Goal: Complete application form

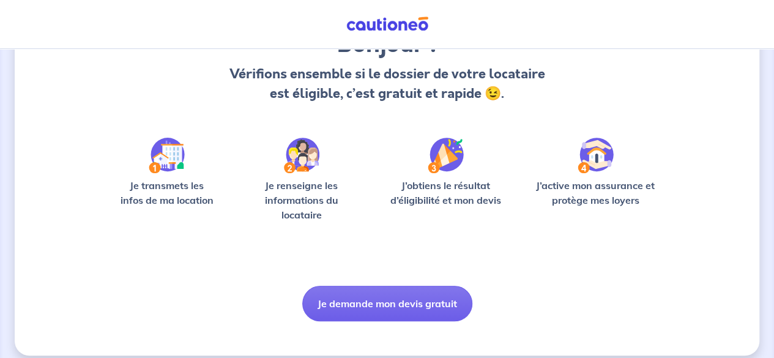
scroll to position [133, 0]
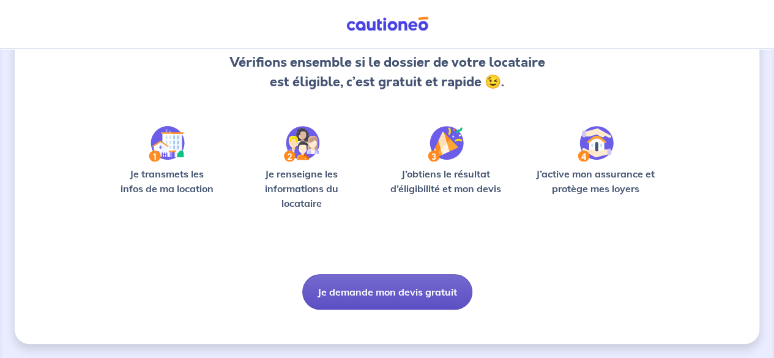
click at [365, 295] on button "Je demande mon devis gratuit" at bounding box center [387, 291] width 170 height 35
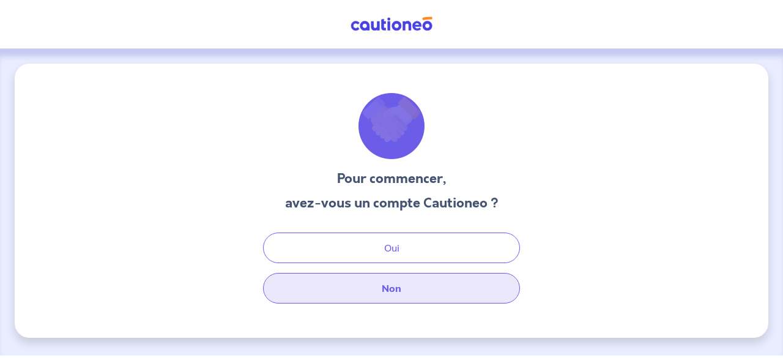
click at [405, 290] on button "Non" at bounding box center [391, 288] width 257 height 31
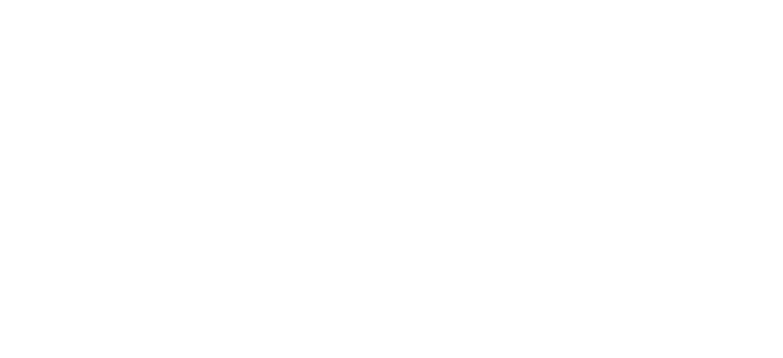
select select "FR"
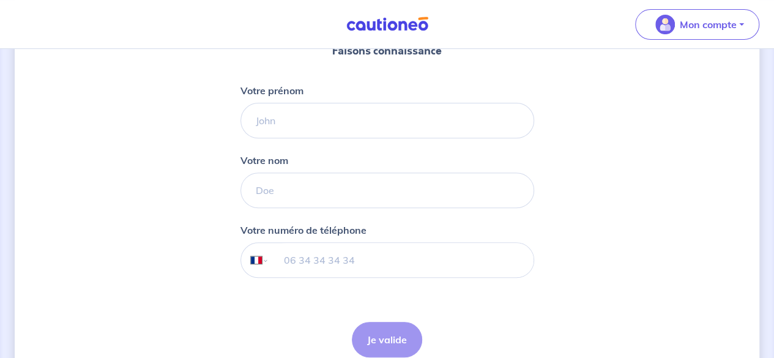
scroll to position [163, 0]
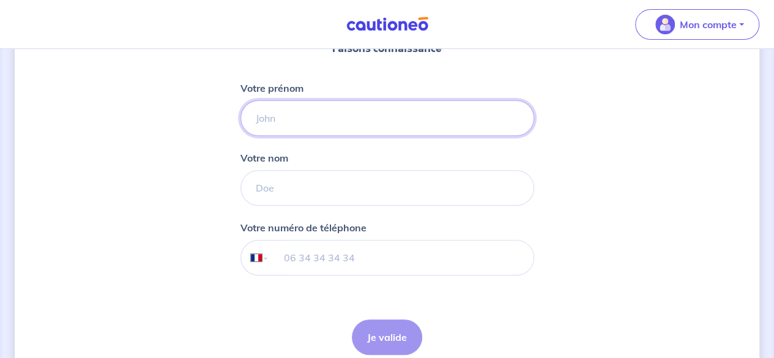
click at [485, 112] on input "Votre prénom" at bounding box center [388, 117] width 294 height 35
type input "[PERSON_NAME]"
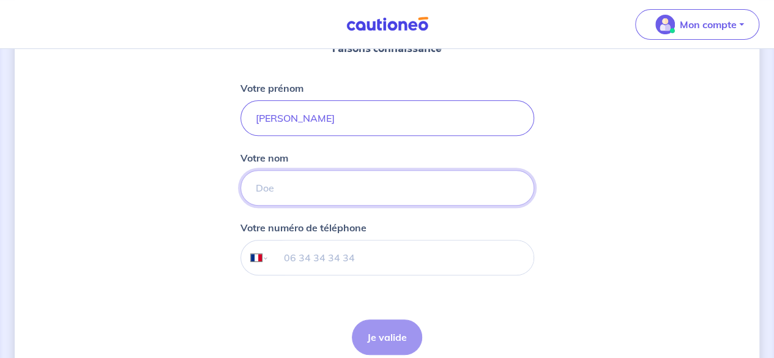
click at [420, 186] on input "Votre nom" at bounding box center [388, 187] width 294 height 35
type input "chistoni"
click at [367, 260] on input "tel" at bounding box center [401, 258] width 264 height 34
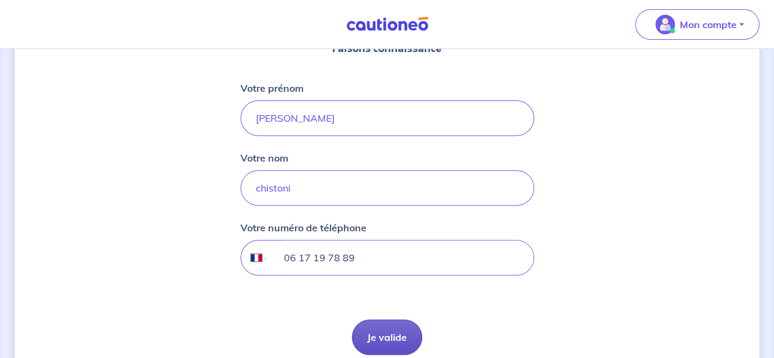
type input "06 17 19 78 89"
click at [375, 327] on button "Je valide" at bounding box center [387, 336] width 70 height 35
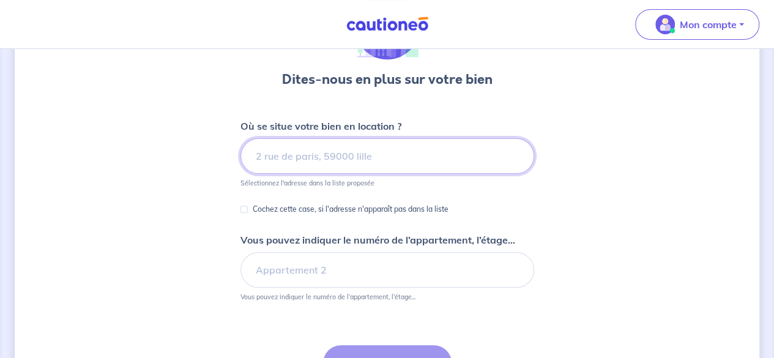
scroll to position [105, 0]
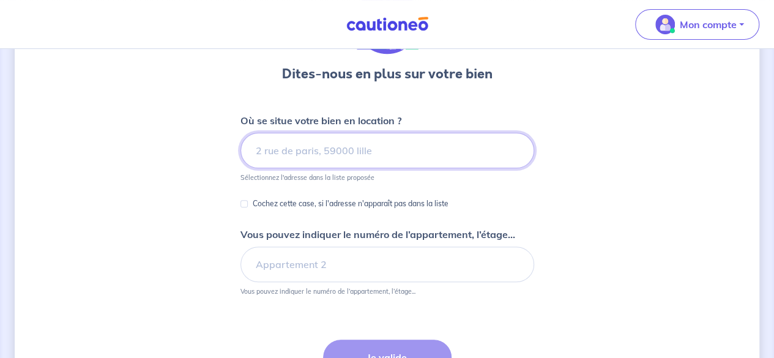
click at [394, 148] on input at bounding box center [388, 150] width 294 height 35
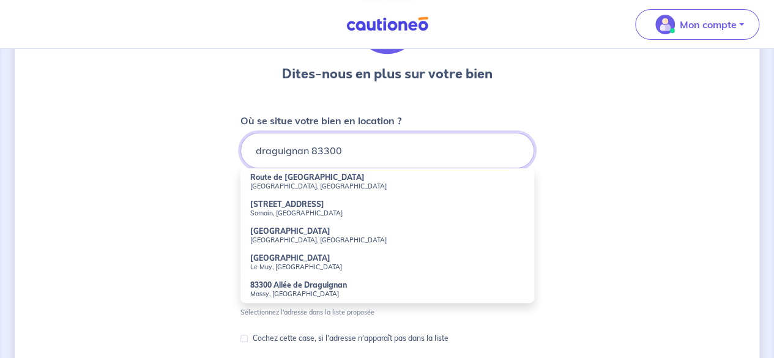
click at [249, 149] on input "draguignan 83300" at bounding box center [388, 150] width 294 height 35
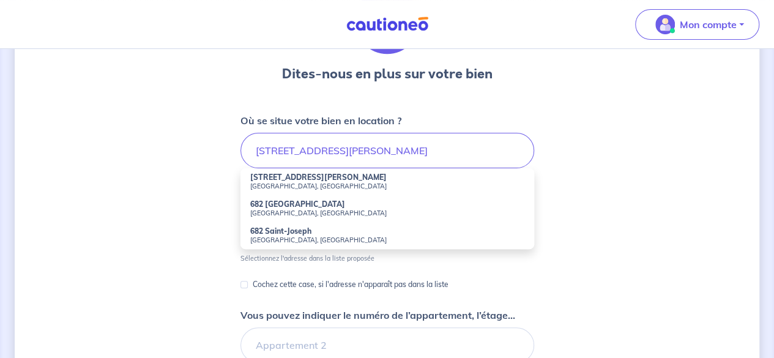
click at [280, 187] on small "[GEOGRAPHIC_DATA], [GEOGRAPHIC_DATA]" at bounding box center [387, 186] width 274 height 9
type input "[STREET_ADDRESS][PERSON_NAME]"
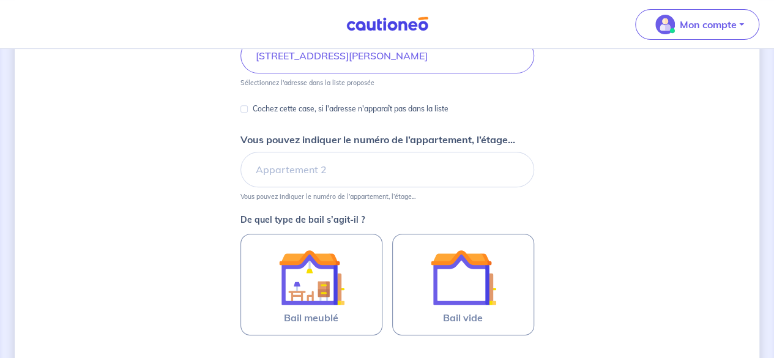
scroll to position [200, 0]
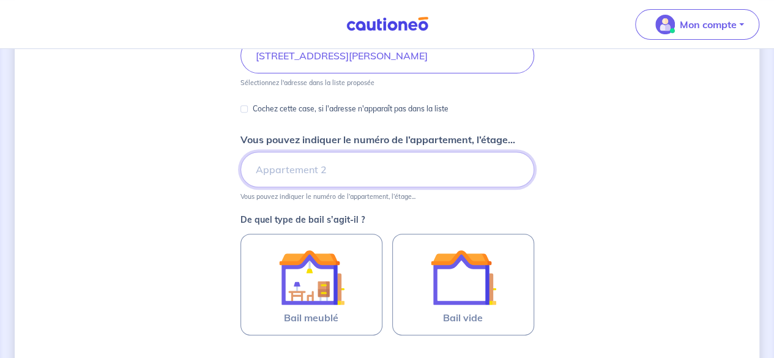
click at [275, 171] on input "Vous pouvez indiquer le numéro de l’appartement, l’étage..." at bounding box center [388, 169] width 294 height 35
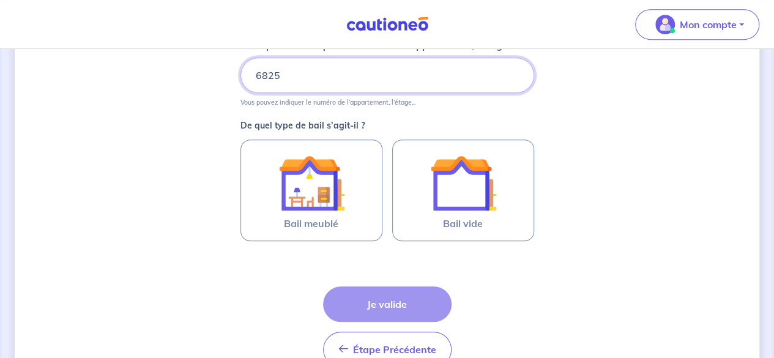
scroll to position [307, 0]
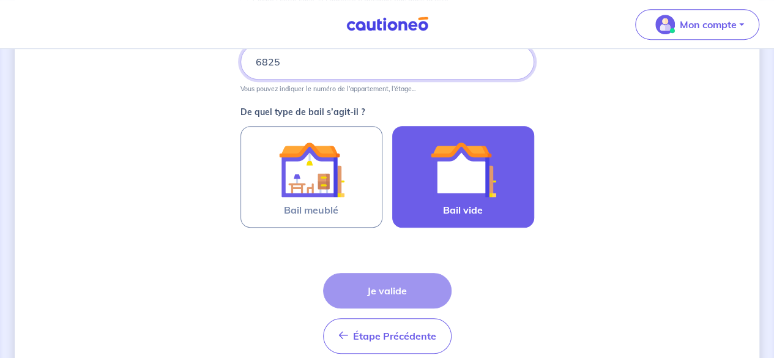
type input "6825"
click at [450, 200] on img at bounding box center [463, 169] width 66 height 66
click at [0, 0] on input "Bail vide" at bounding box center [0, 0] width 0 height 0
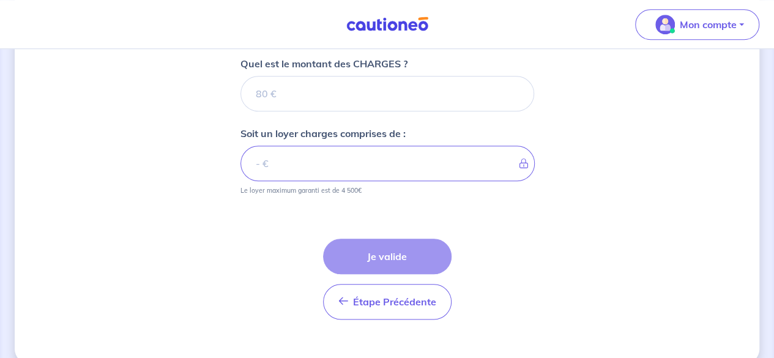
scroll to position [570, 0]
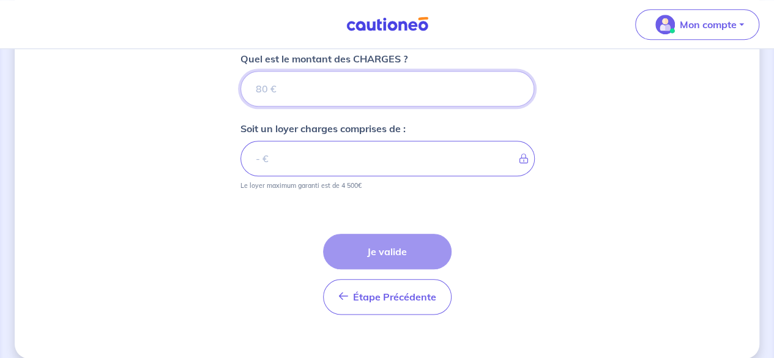
click at [394, 86] on input "Quel est le montant des CHARGES ?" at bounding box center [388, 88] width 294 height 35
type input "117"
click at [394, 86] on input "117" at bounding box center [388, 88] width 294 height 35
type input "1171"
type input "11715"
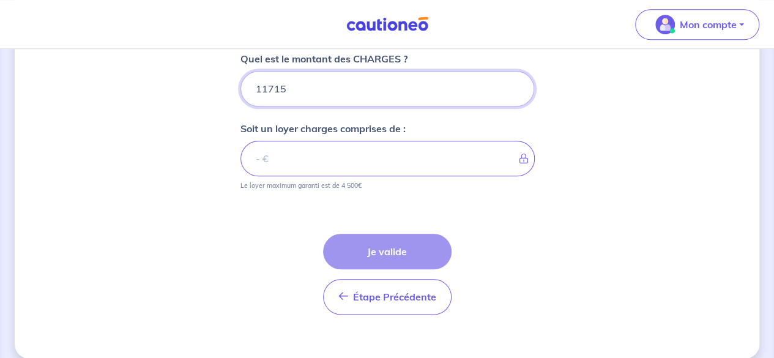
type input "117159"
type input "1171"
type input "117"
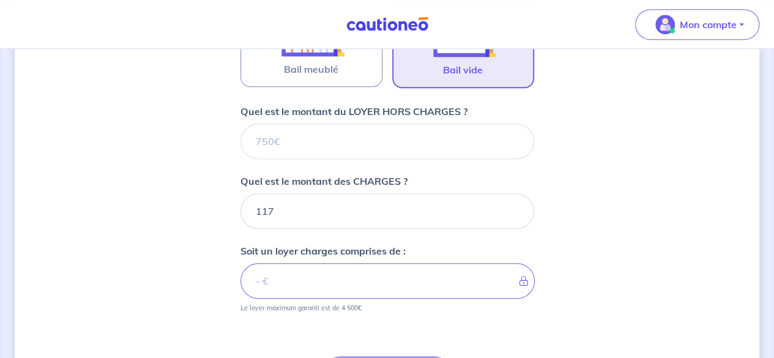
scroll to position [447, 0]
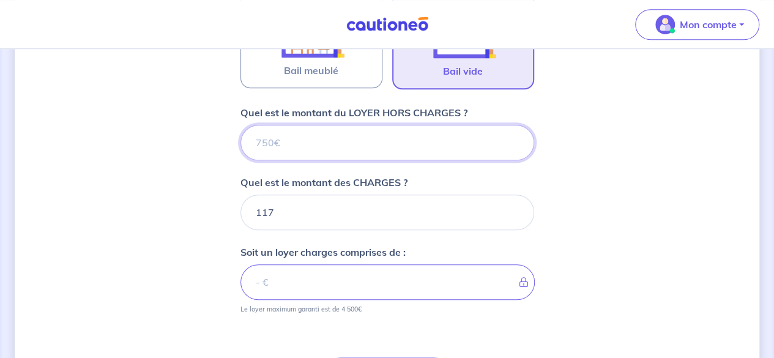
click at [409, 141] on input "Quel est le montant du LOYER HORS CHARGES ?" at bounding box center [388, 142] width 294 height 35
type input "1"
type input "118"
type input "14"
type input "131"
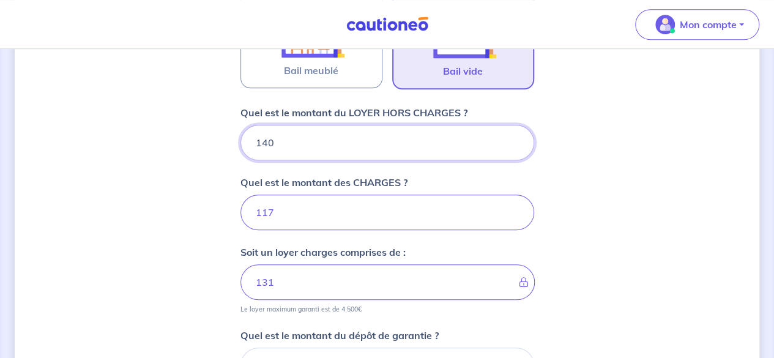
type input "1400"
type input "1517"
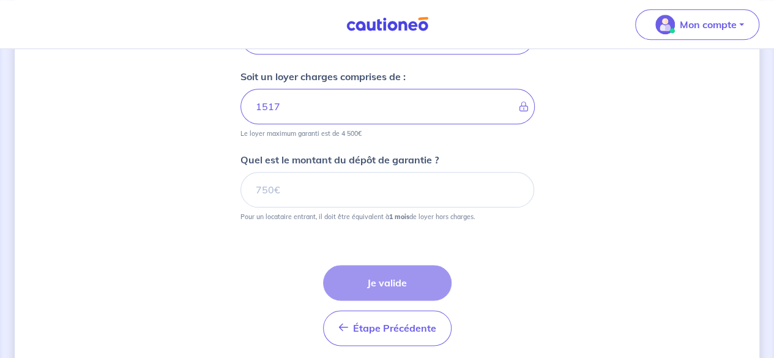
scroll to position [632, 0]
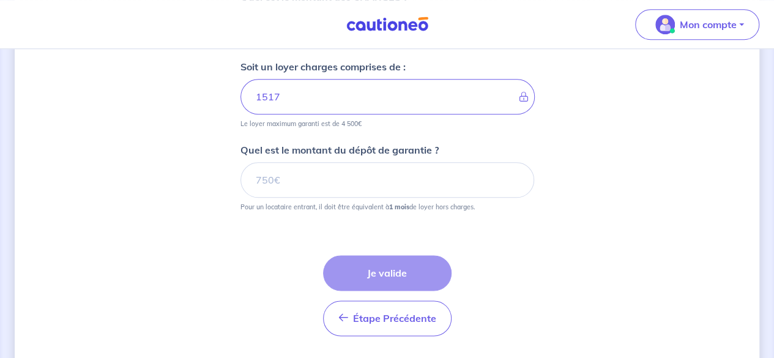
type input "1400"
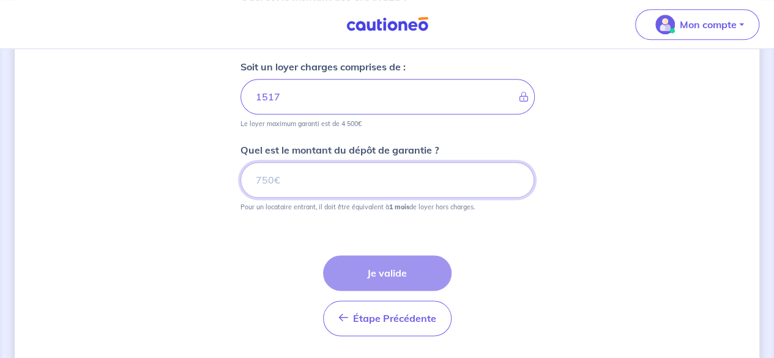
click at [467, 174] on input "Quel est le montant du dépôt de garantie ?" at bounding box center [388, 179] width 294 height 35
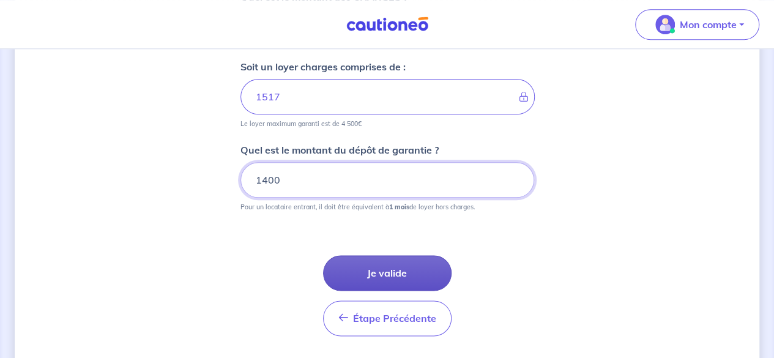
type input "1400"
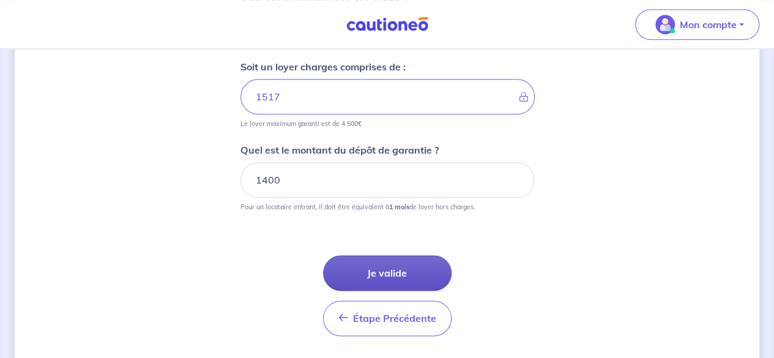
click at [348, 269] on button "Je valide" at bounding box center [387, 272] width 129 height 35
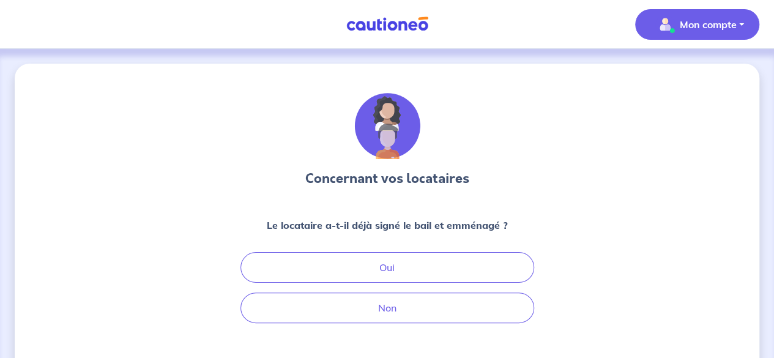
click at [717, 24] on p "Mon compte" at bounding box center [708, 24] width 57 height 15
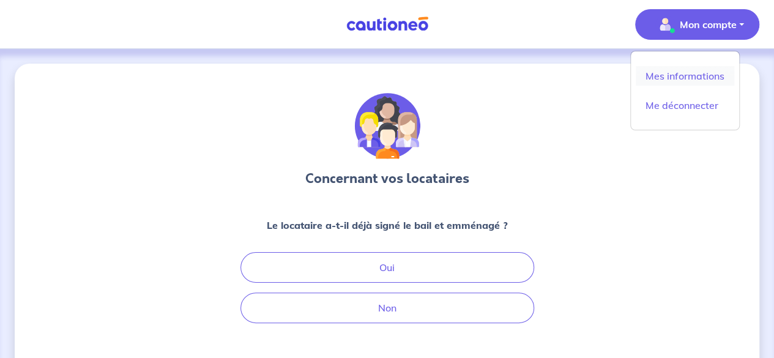
click at [681, 73] on link "Mes informations" at bounding box center [685, 76] width 99 height 20
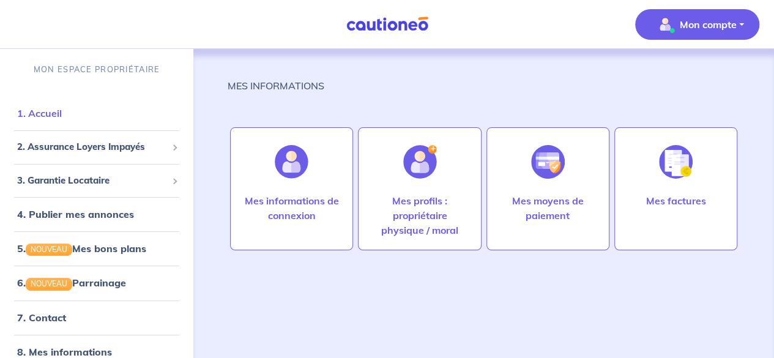
click at [62, 119] on link "1. Accueil" at bounding box center [39, 113] width 45 height 12
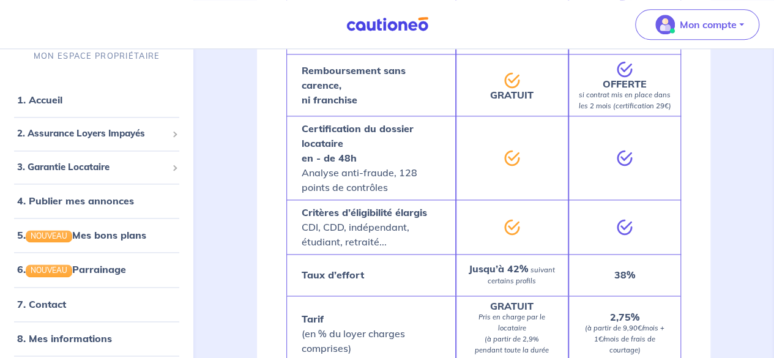
scroll to position [754, 0]
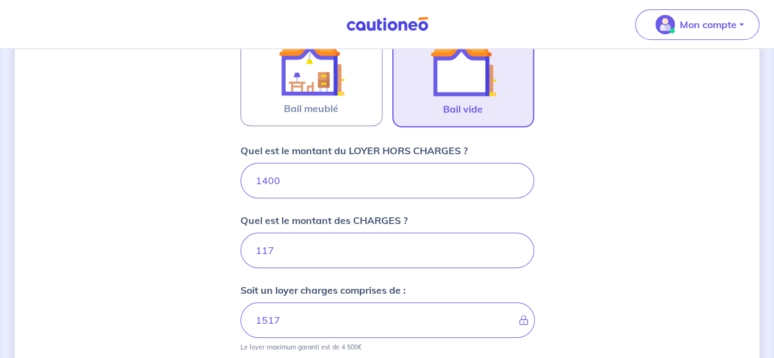
scroll to position [409, 0]
type input "14002"
select select "FR"
